Goal: Obtain resource: Download file/media

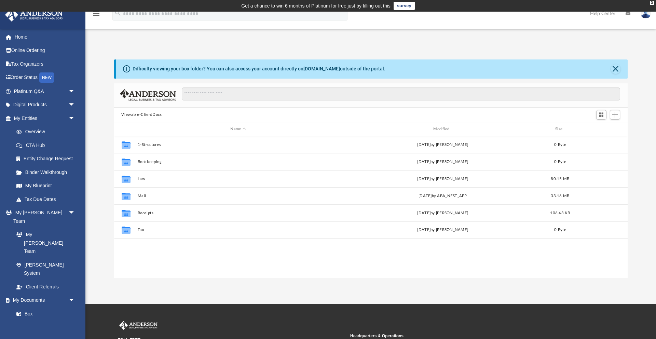
scroll to position [155, 513]
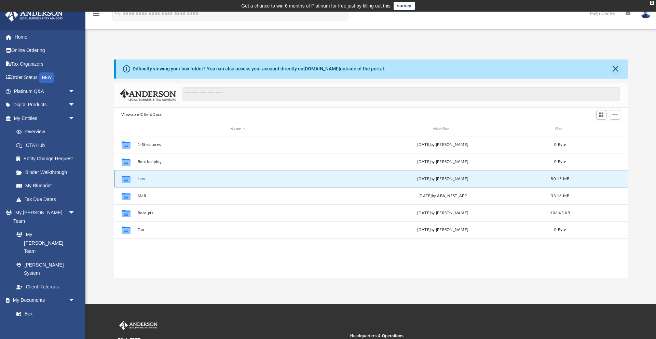
click at [141, 180] on button "Law" at bounding box center [237, 179] width 201 height 4
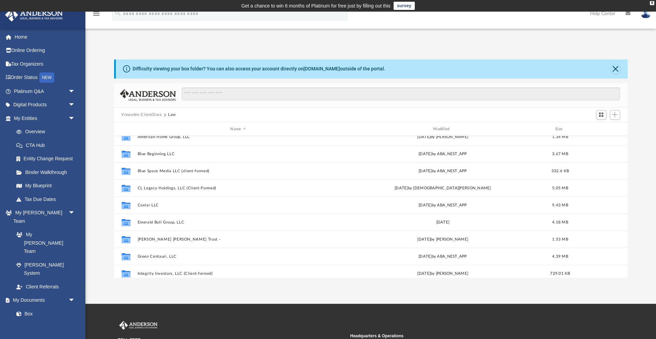
scroll to position [0, 0]
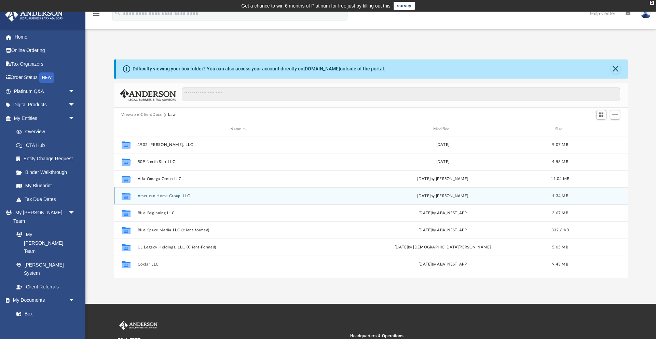
click at [163, 197] on button "American Home Group, LLC" at bounding box center [237, 196] width 201 height 4
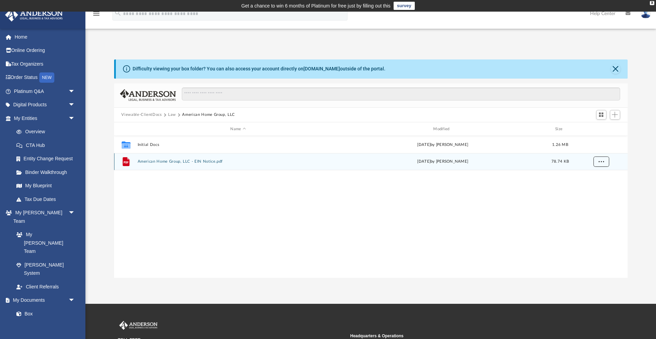
click at [599, 162] on span "More options" at bounding box center [600, 161] width 5 height 4
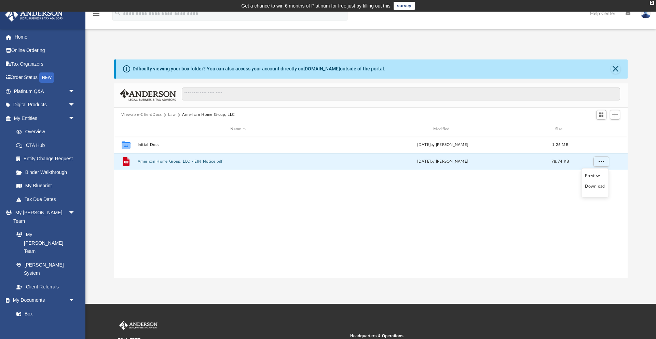
click at [592, 187] on li "Download" at bounding box center [595, 186] width 20 height 7
click at [160, 162] on button "American Home Group, LLC - EIN Notice.pdf" at bounding box center [237, 161] width 201 height 4
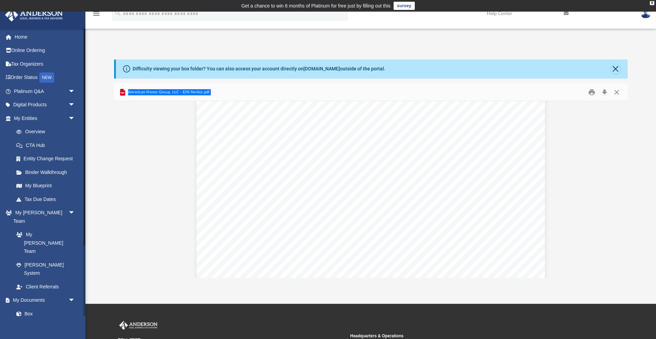
scroll to position [57, 0]
click at [615, 69] on button "Close" at bounding box center [616, 69] width 10 height 10
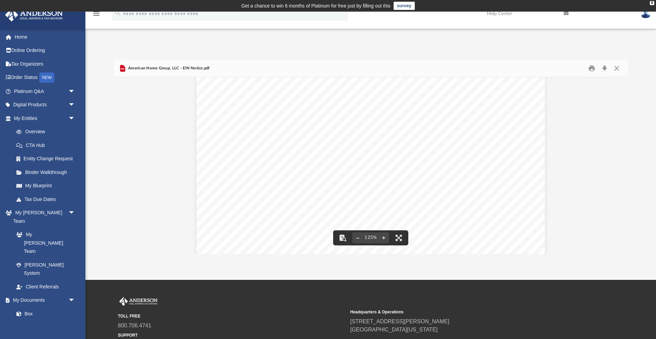
click at [172, 66] on span "American Home Group, LLC - EIN Notice.pdf" at bounding box center [168, 68] width 83 height 6
click at [615, 65] on button "Close" at bounding box center [616, 68] width 12 height 11
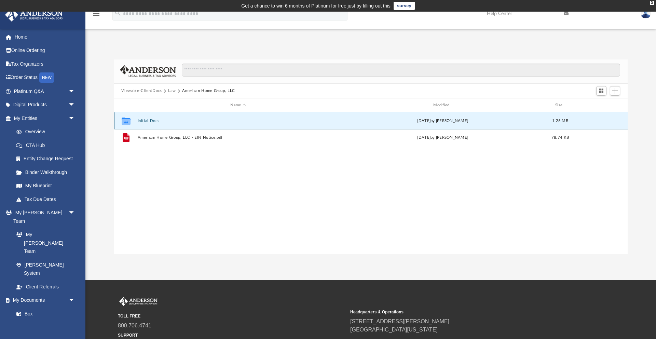
click at [152, 121] on button "Initial Docs" at bounding box center [237, 120] width 201 height 4
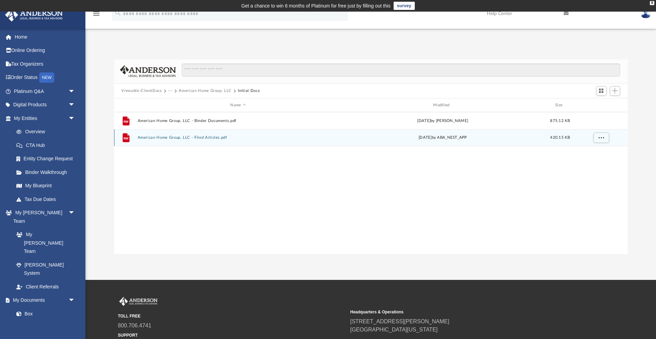
click at [180, 138] on button "American Home Group, LLC - Filed Articles.pdf" at bounding box center [237, 138] width 201 height 4
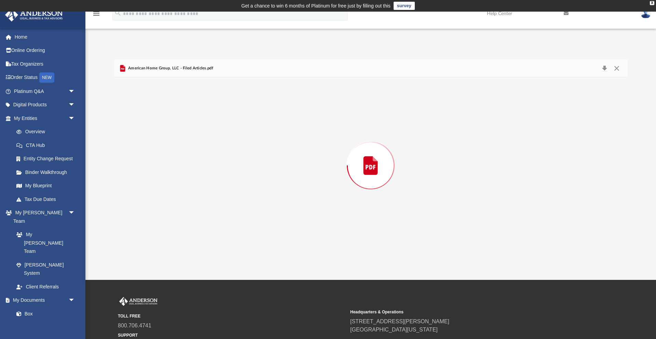
click at [180, 138] on div "Preview" at bounding box center [370, 165] width 513 height 176
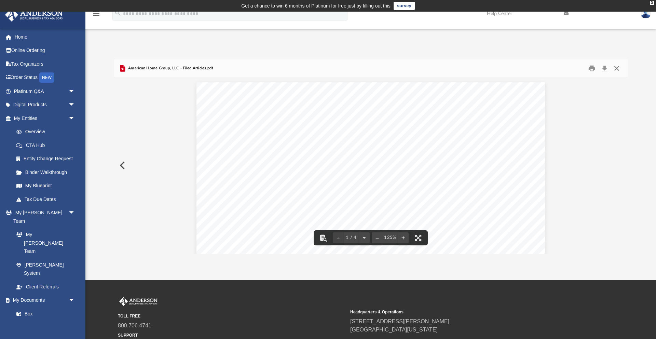
click at [616, 67] on button "Close" at bounding box center [616, 68] width 12 height 11
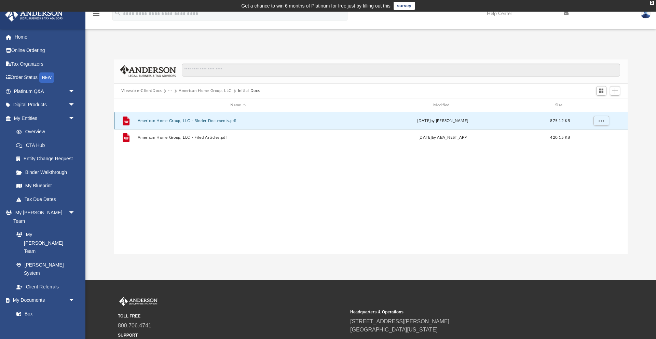
click at [196, 122] on button "American Home Group, LLC - Binder Documents.pdf" at bounding box center [237, 120] width 201 height 4
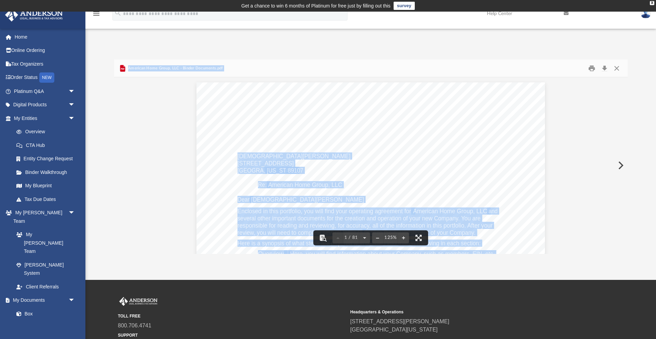
click at [350, 166] on div "[DEMOGRAPHIC_DATA][PERSON_NAME] [STREET_ADDRESS][US_STATE] Re: American Home Gr…" at bounding box center [370, 307] width 348 height 451
click at [292, 184] on span "American Home Group, LLC" at bounding box center [305, 185] width 74 height 6
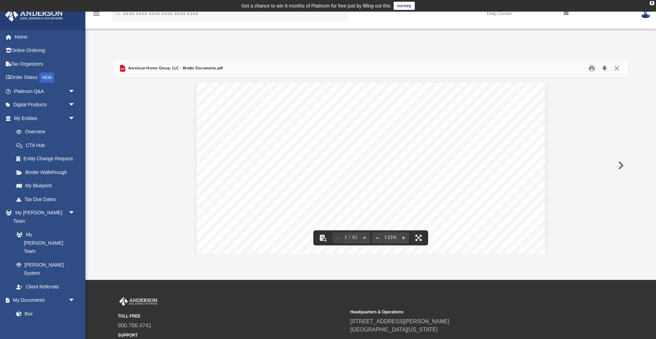
click at [605, 70] on button "Download" at bounding box center [604, 68] width 12 height 11
click at [615, 66] on button "Close" at bounding box center [616, 68] width 12 height 11
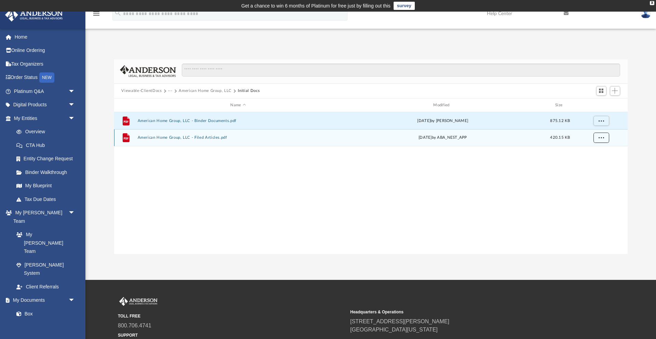
click at [604, 136] on button "More options" at bounding box center [601, 138] width 16 height 10
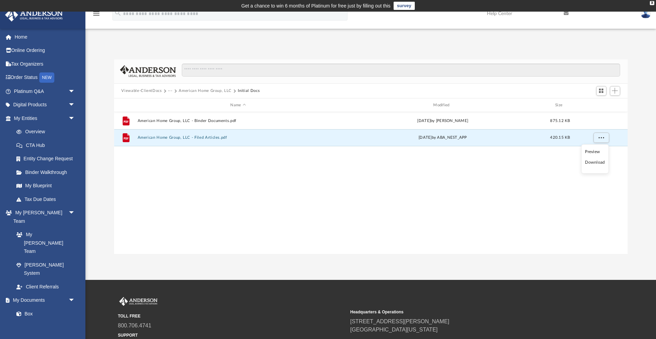
click at [600, 164] on li "Download" at bounding box center [595, 162] width 20 height 7
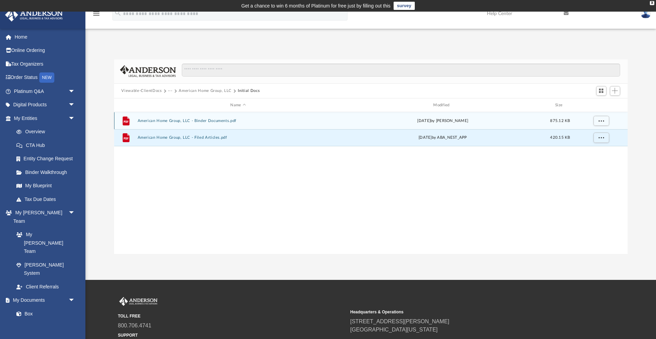
click at [229, 123] on div "File American Home Group, LLC - Binder Documents.pdf [DATE] by [PERSON_NAME] 87…" at bounding box center [370, 120] width 513 height 17
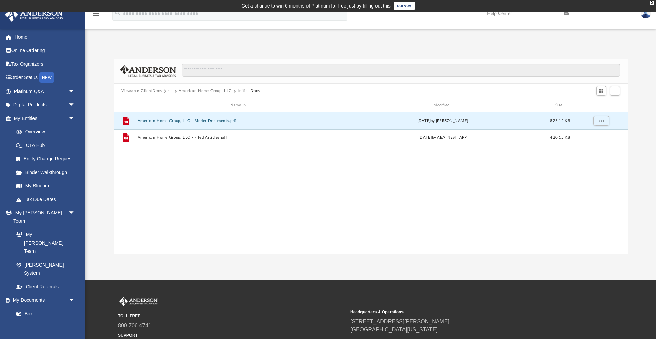
click at [229, 123] on div "File American Home Group, LLC - Binder Documents.pdf [DATE] by [PERSON_NAME] 87…" at bounding box center [370, 120] width 513 height 17
click at [222, 120] on button "American Home Group, LLC - Binder Documents.pdf" at bounding box center [237, 120] width 201 height 4
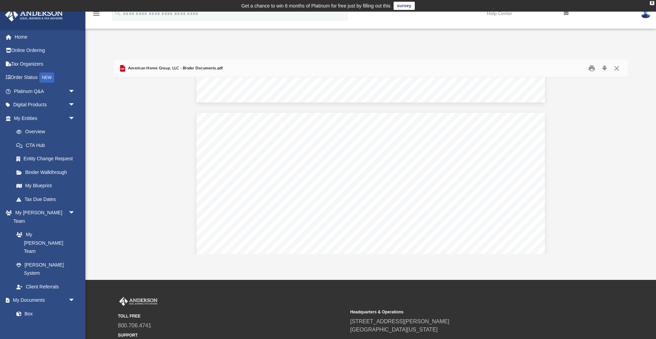
scroll to position [25877, 0]
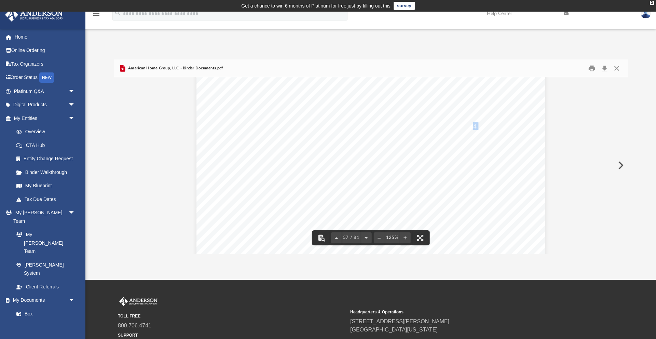
drag, startPoint x: 476, startPoint y: 128, endPoint x: 471, endPoint y: 128, distance: 5.5
click at [196, 21] on span "33.34 %" at bounding box center [196, 21] width 0 height 0
click at [451, 139] on div "Operating Agreement of American Home Group, LLC SCHEDULE A SCHEDULE OF MEMBERS …" at bounding box center [370, 246] width 348 height 451
click at [452, 133] on div "Operating Agreement of American Home Group, LLC SCHEDULE A SCHEDULE OF MEMBERS …" at bounding box center [370, 246] width 348 height 451
click at [463, 125] on span "33.34" at bounding box center [468, 126] width 15 height 7
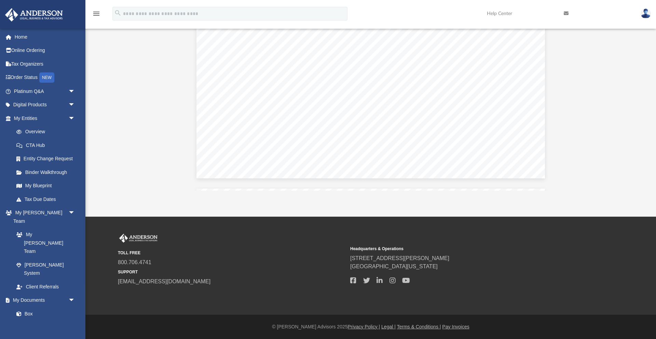
scroll to position [753, 0]
